Goal: Check status: Check status

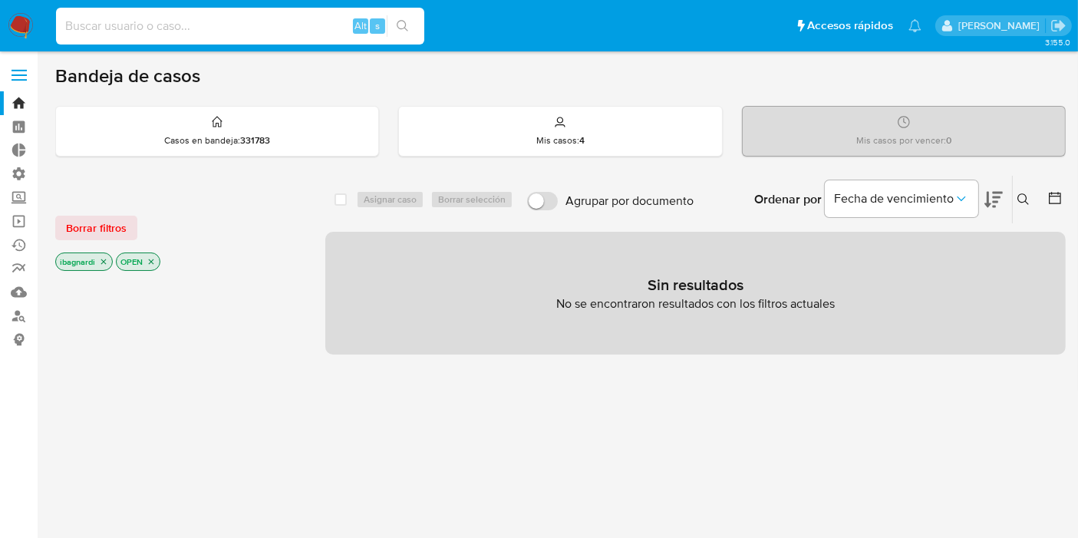
paste input "296406374"
type input "296406374"
click at [407, 23] on icon "search-icon" at bounding box center [403, 26] width 12 height 12
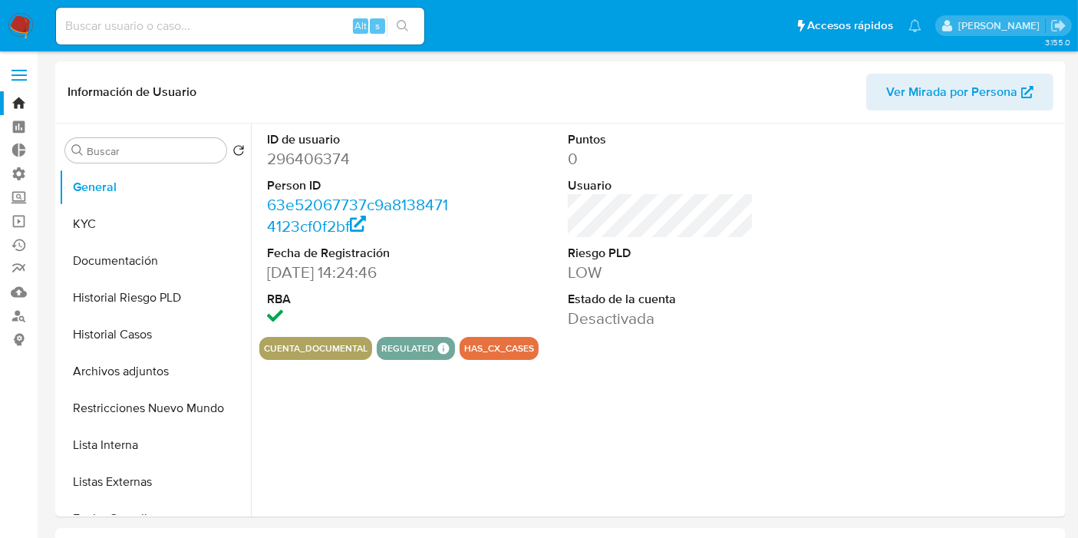
select select "10"
click at [177, 329] on button "Historial Casos" at bounding box center [148, 334] width 179 height 37
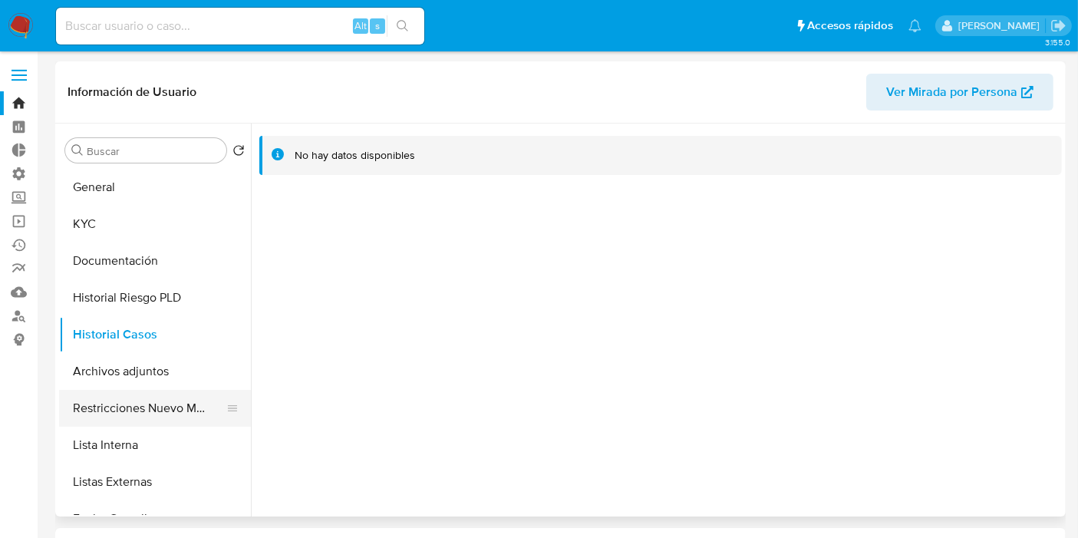
click at [170, 401] on button "Restricciones Nuevo Mundo" at bounding box center [148, 408] width 179 height 37
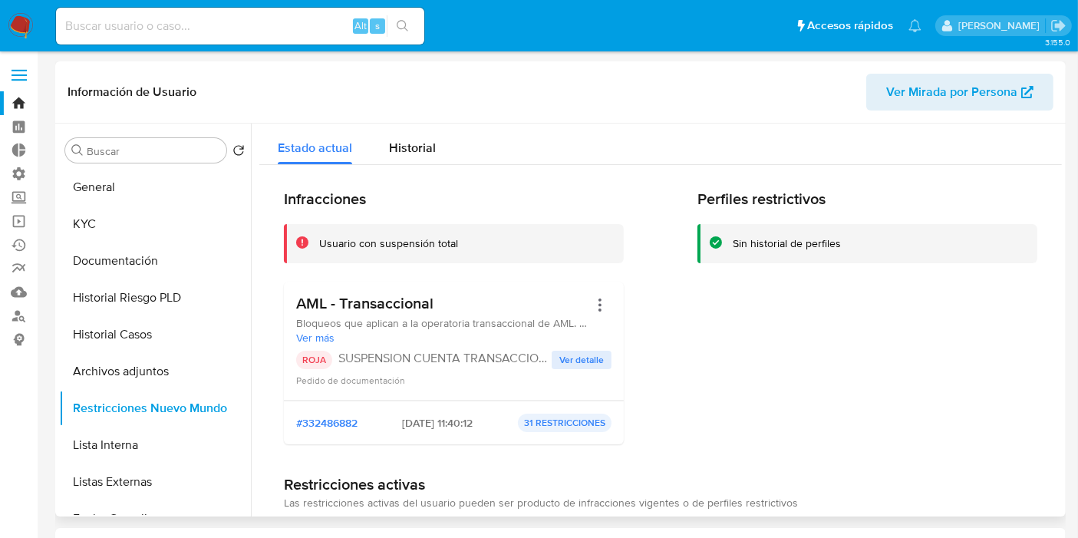
drag, startPoint x: 507, startPoint y: 323, endPoint x: 585, endPoint y: 314, distance: 78.7
click at [585, 314] on div "AML - Transaccional Bloqueos que aplican a la operatoria transaccional de AML. …" at bounding box center [453, 319] width 315 height 51
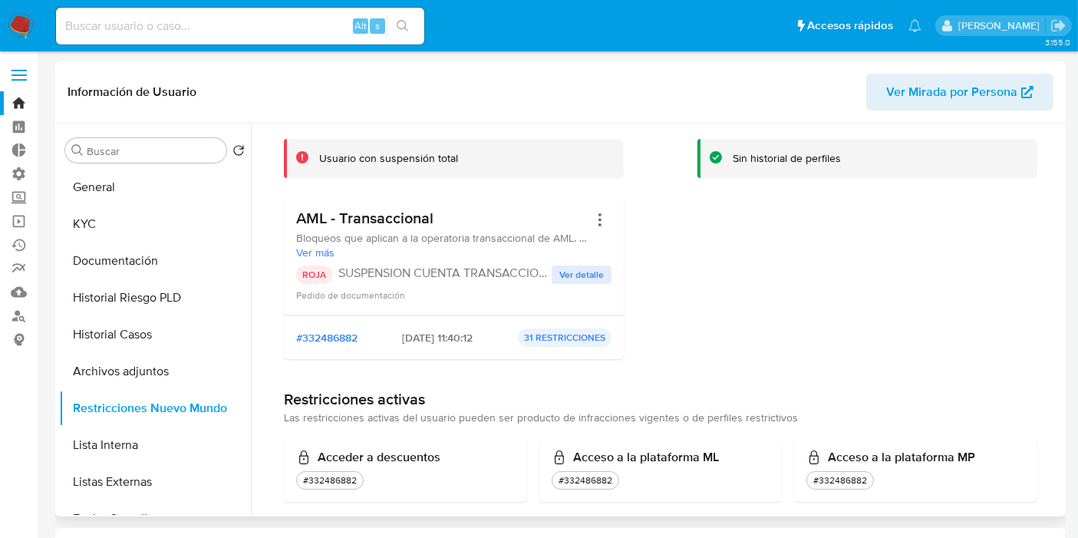
click at [584, 281] on span "Ver detalle" at bounding box center [581, 274] width 44 height 15
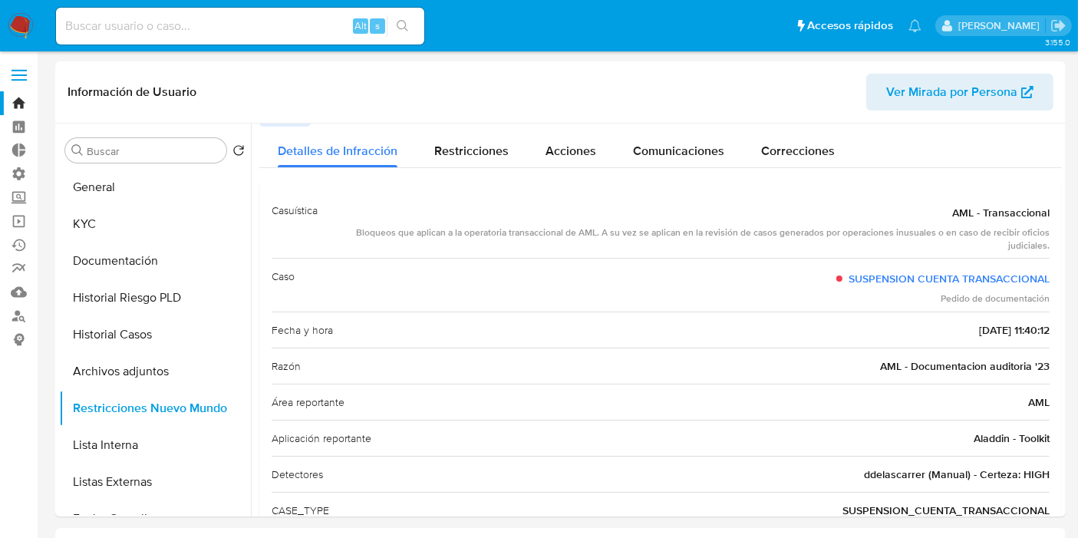
scroll to position [0, 0]
